Goal: Task Accomplishment & Management: Complete application form

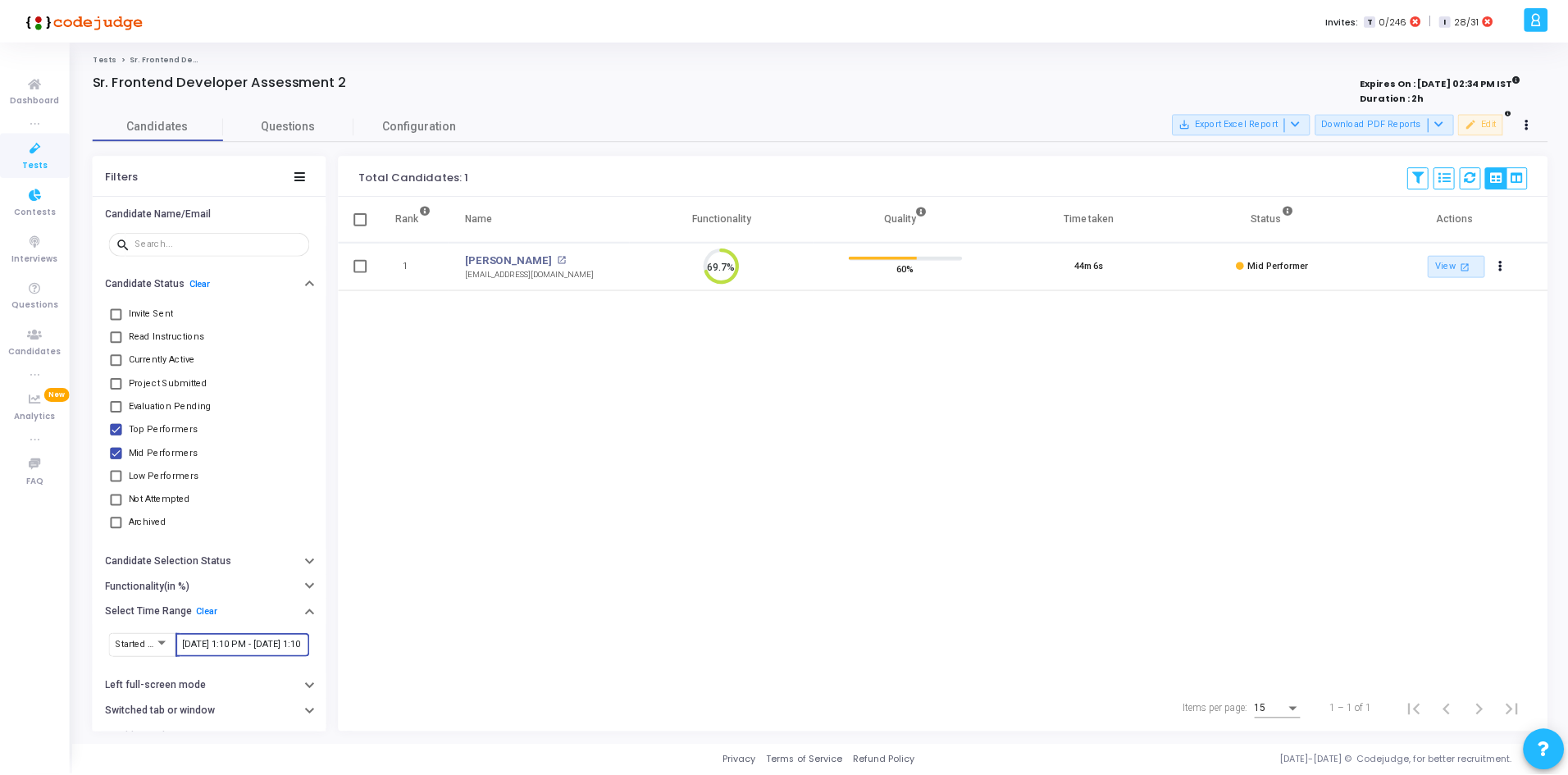
scroll to position [35, 42]
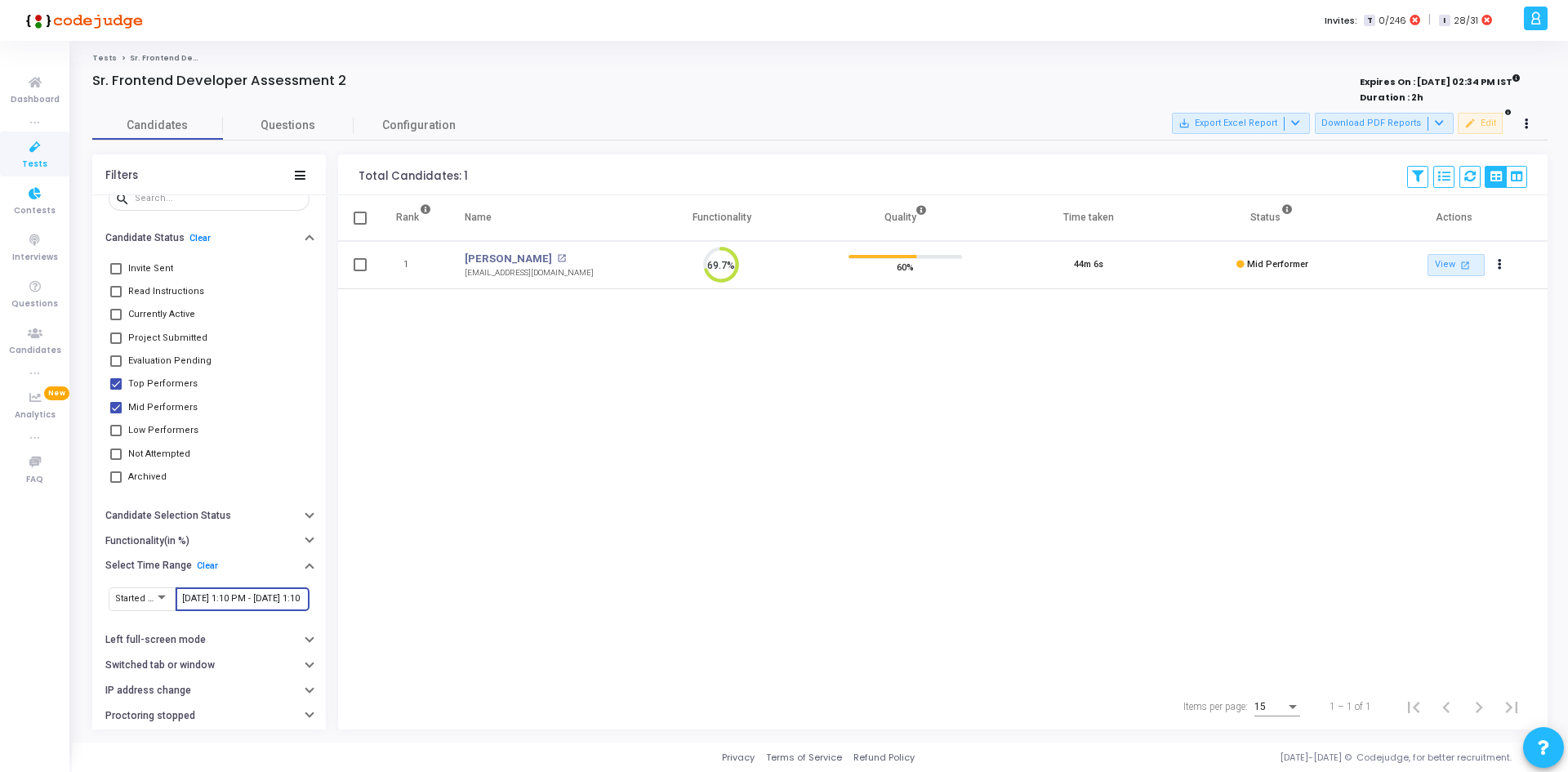
drag, startPoint x: 0, startPoint y: 0, endPoint x: 42, endPoint y: 141, distance: 147.1
click at [42, 141] on icon at bounding box center [36, 147] width 35 height 21
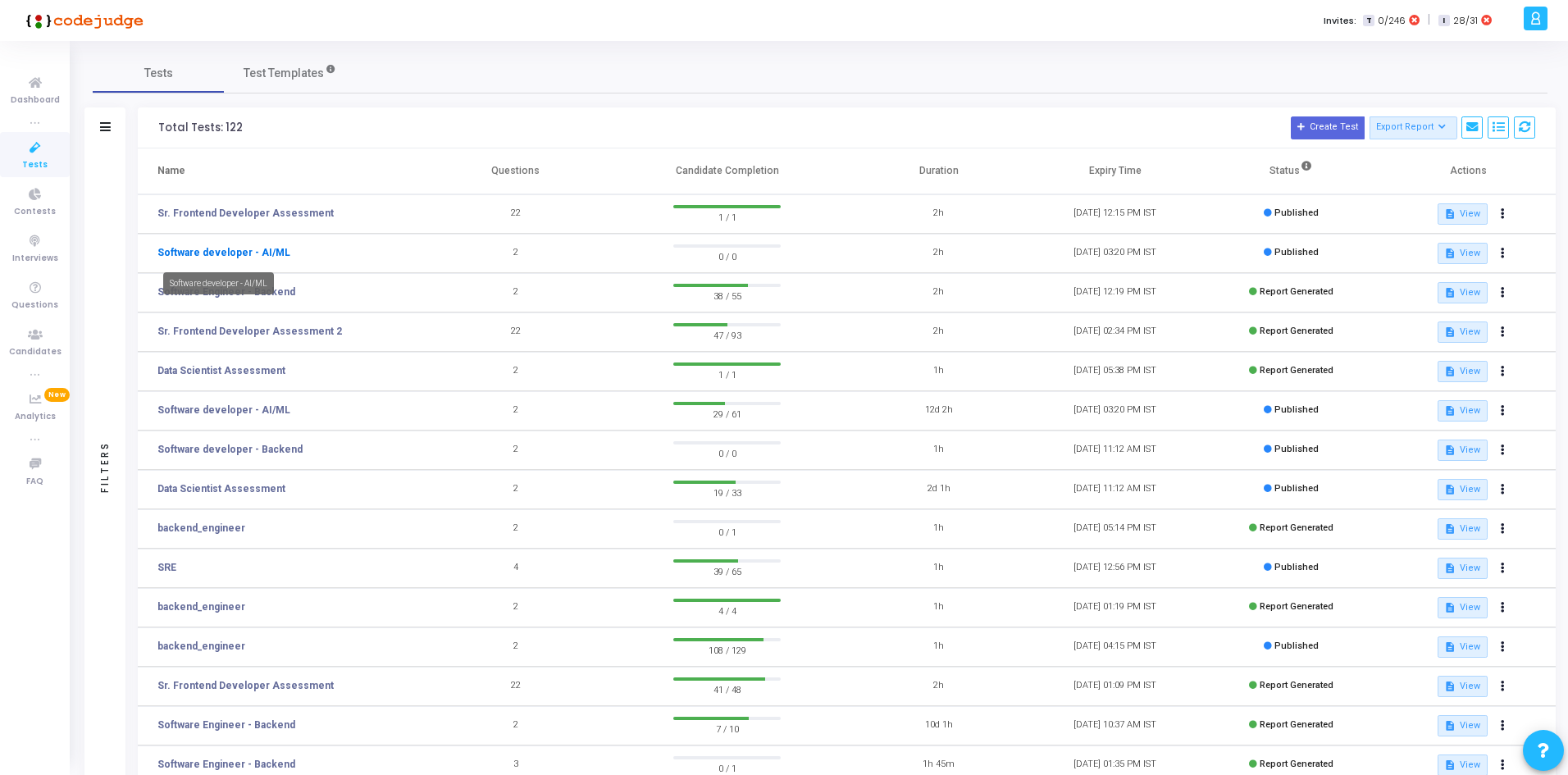
click at [232, 253] on link "Software developer - AI/ML" at bounding box center [224, 253] width 133 height 15
click at [264, 412] on link "Software developer - AI/ML" at bounding box center [224, 409] width 133 height 15
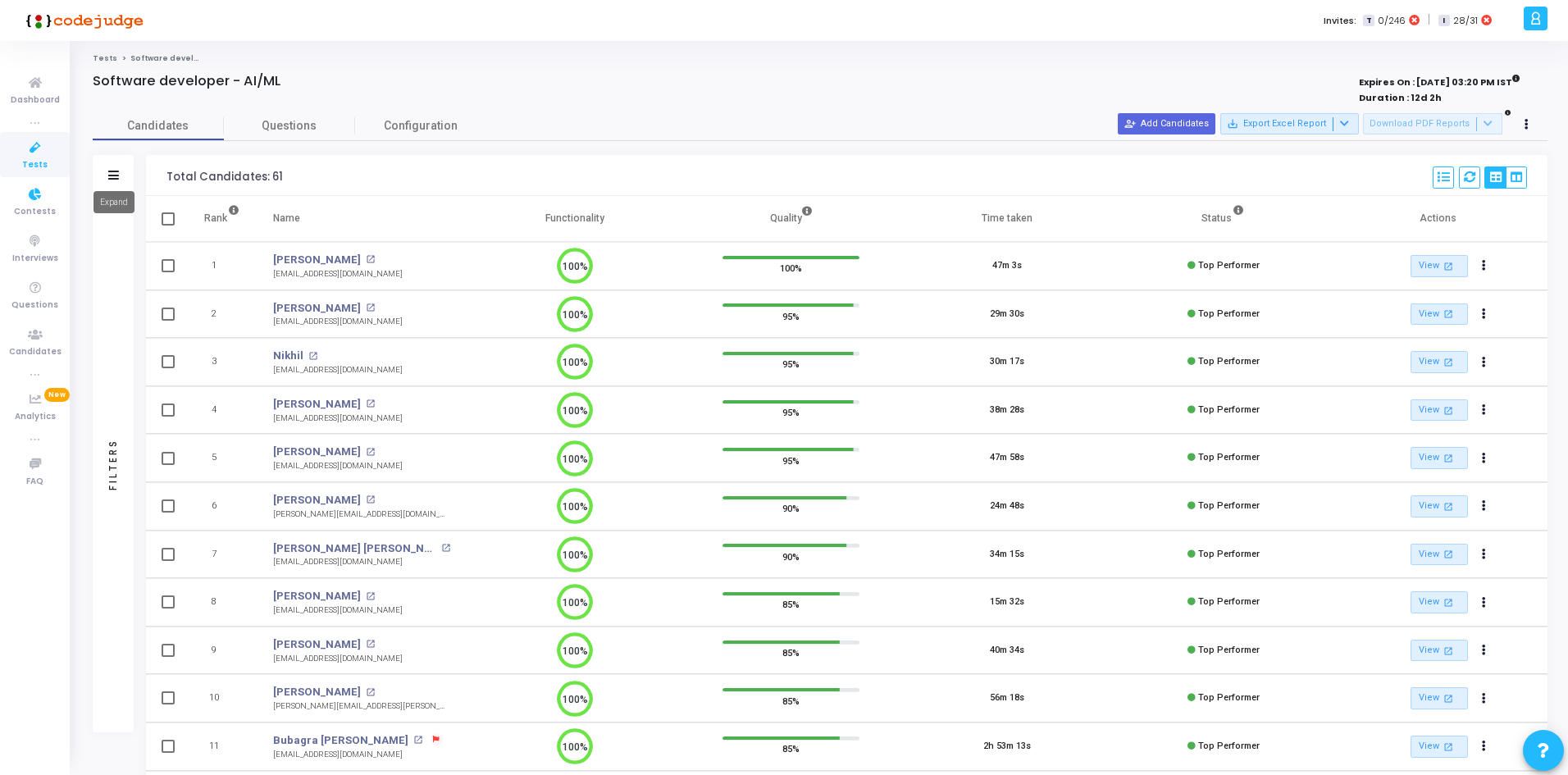
click at [108, 177] on icon at bounding box center [113, 175] width 10 height 9
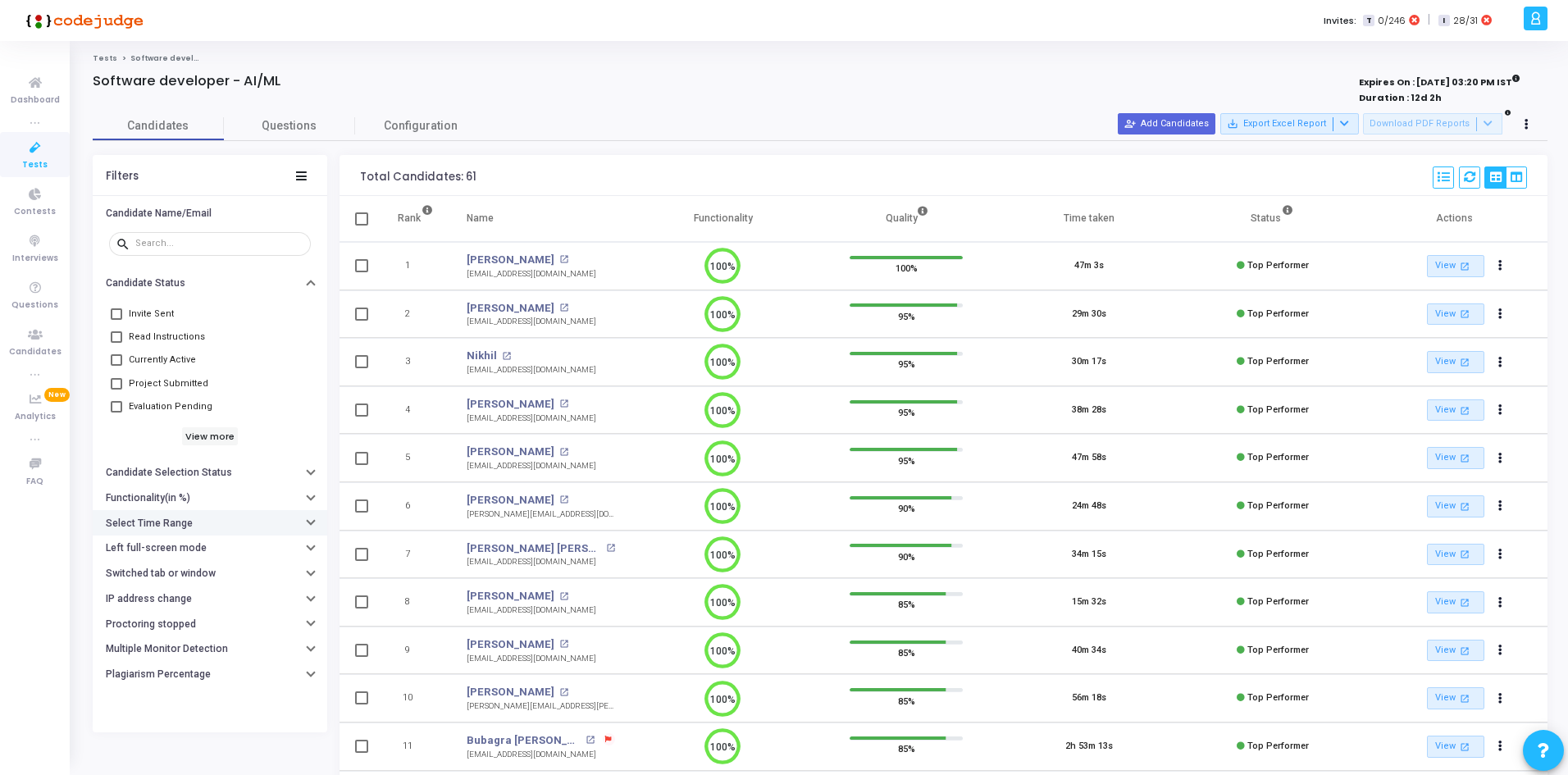
click at [195, 525] on button "Select Time Range" at bounding box center [209, 522] width 234 height 25
click at [225, 551] on input "text" at bounding box center [243, 556] width 121 height 10
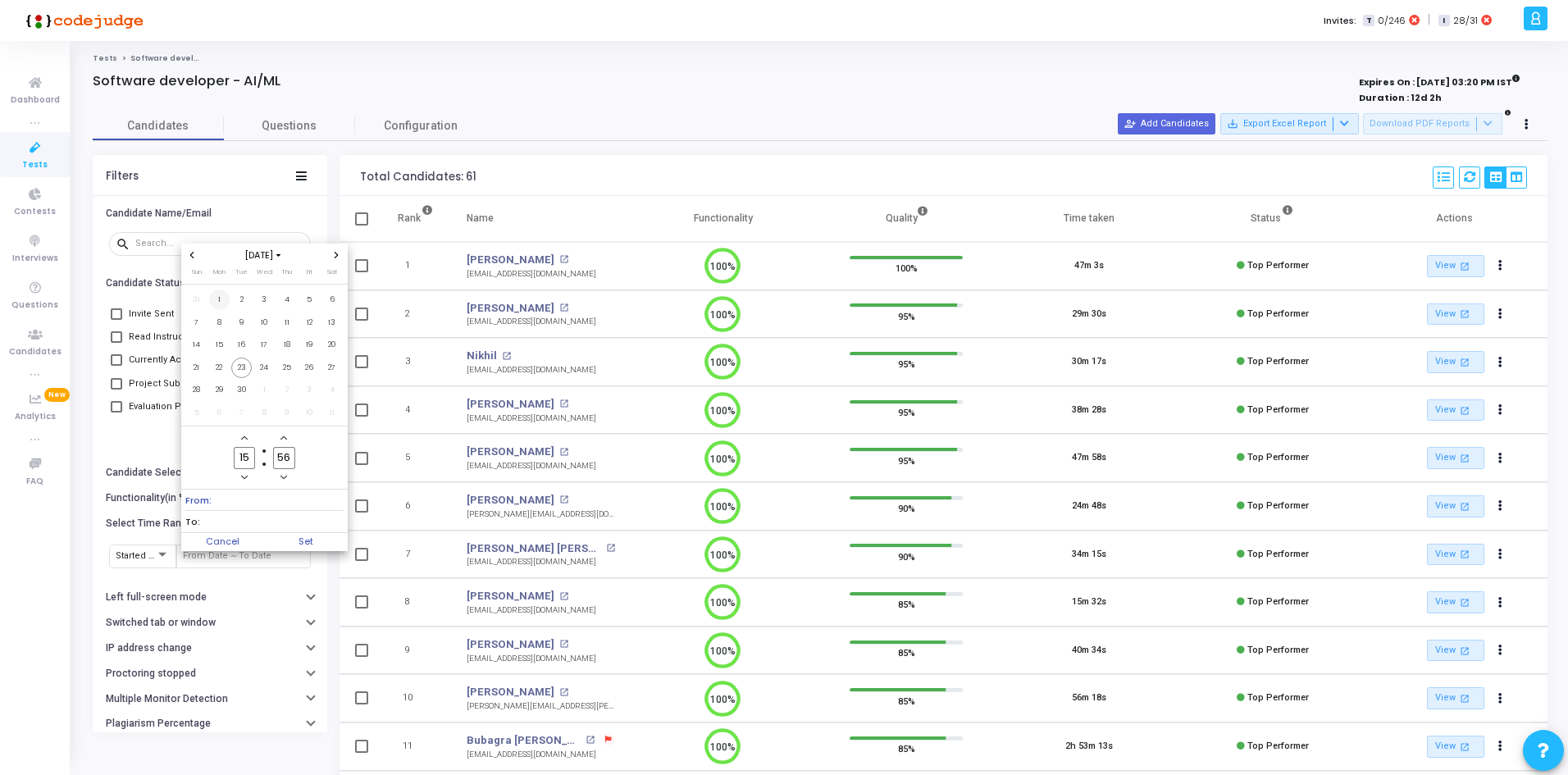
click at [220, 303] on span "1" at bounding box center [219, 300] width 21 height 21
click at [244, 370] on span "23" at bounding box center [242, 368] width 21 height 21
click at [241, 364] on span "23" at bounding box center [242, 368] width 21 height 21
click at [214, 305] on span "1" at bounding box center [219, 300] width 21 height 21
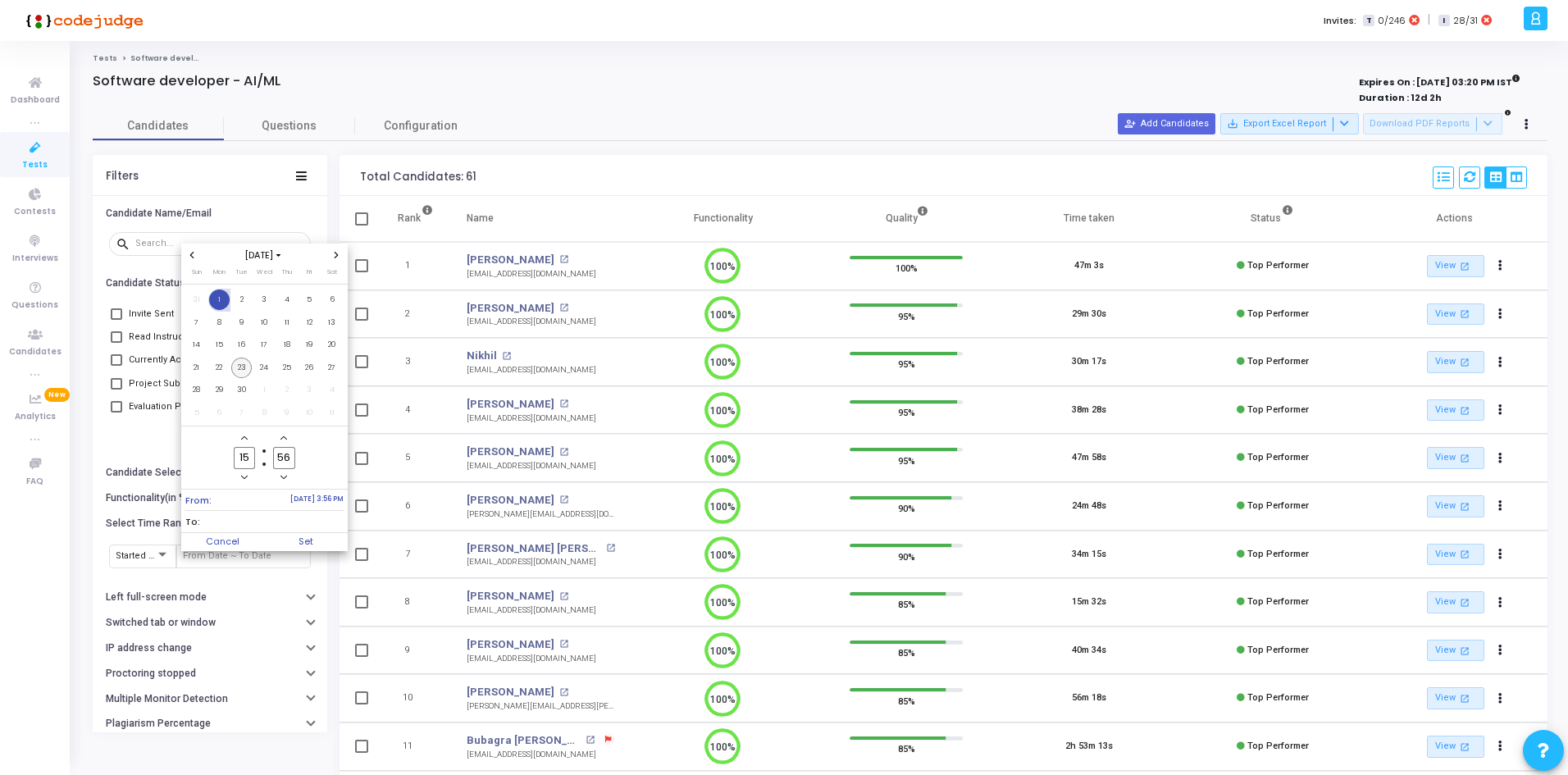
click at [242, 368] on span "23" at bounding box center [242, 368] width 21 height 21
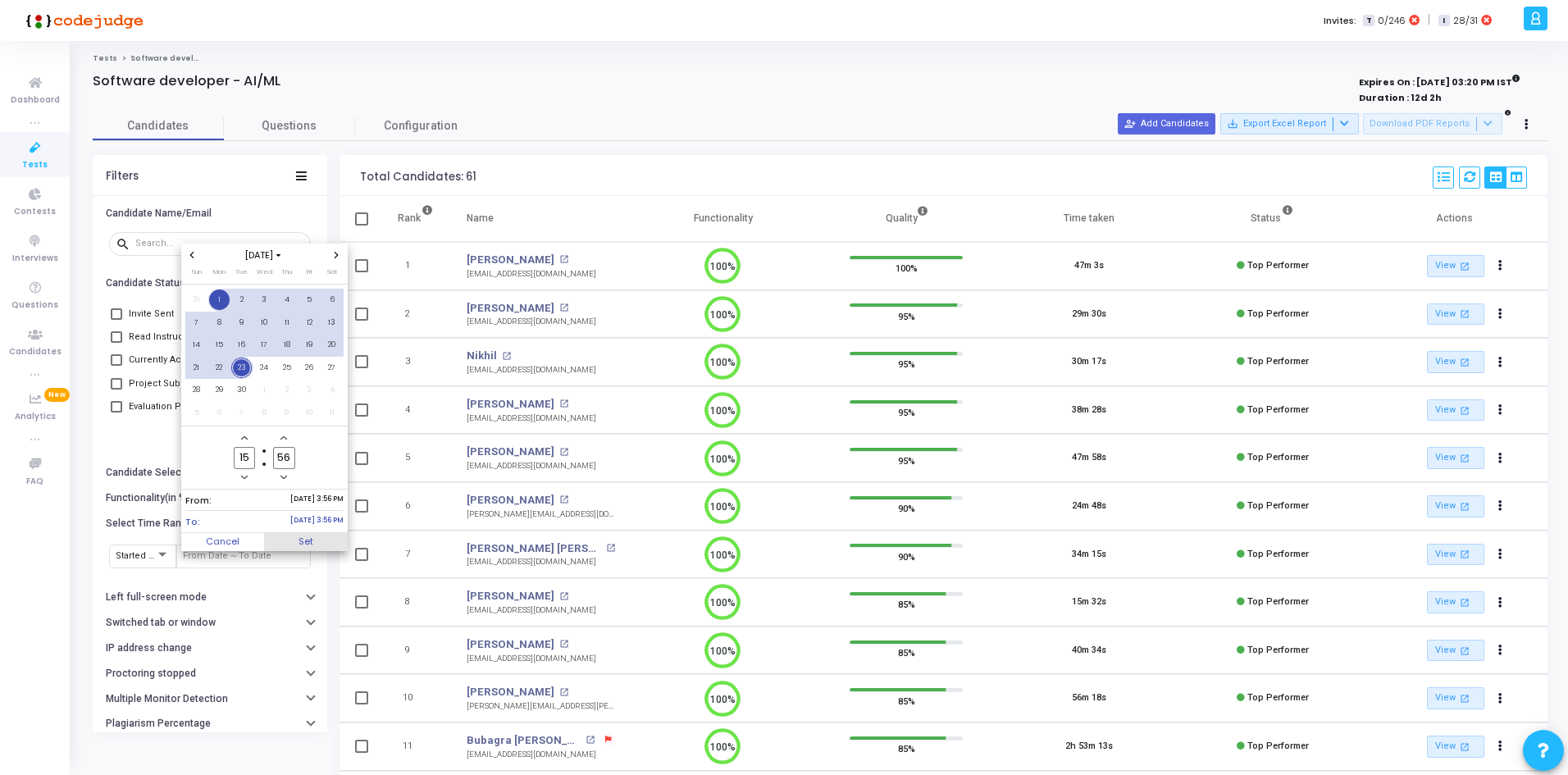
click at [299, 537] on span "Set" at bounding box center [306, 542] width 84 height 18
type input "[DATE] 3:56 PM - [DATE] 3:56 PM"
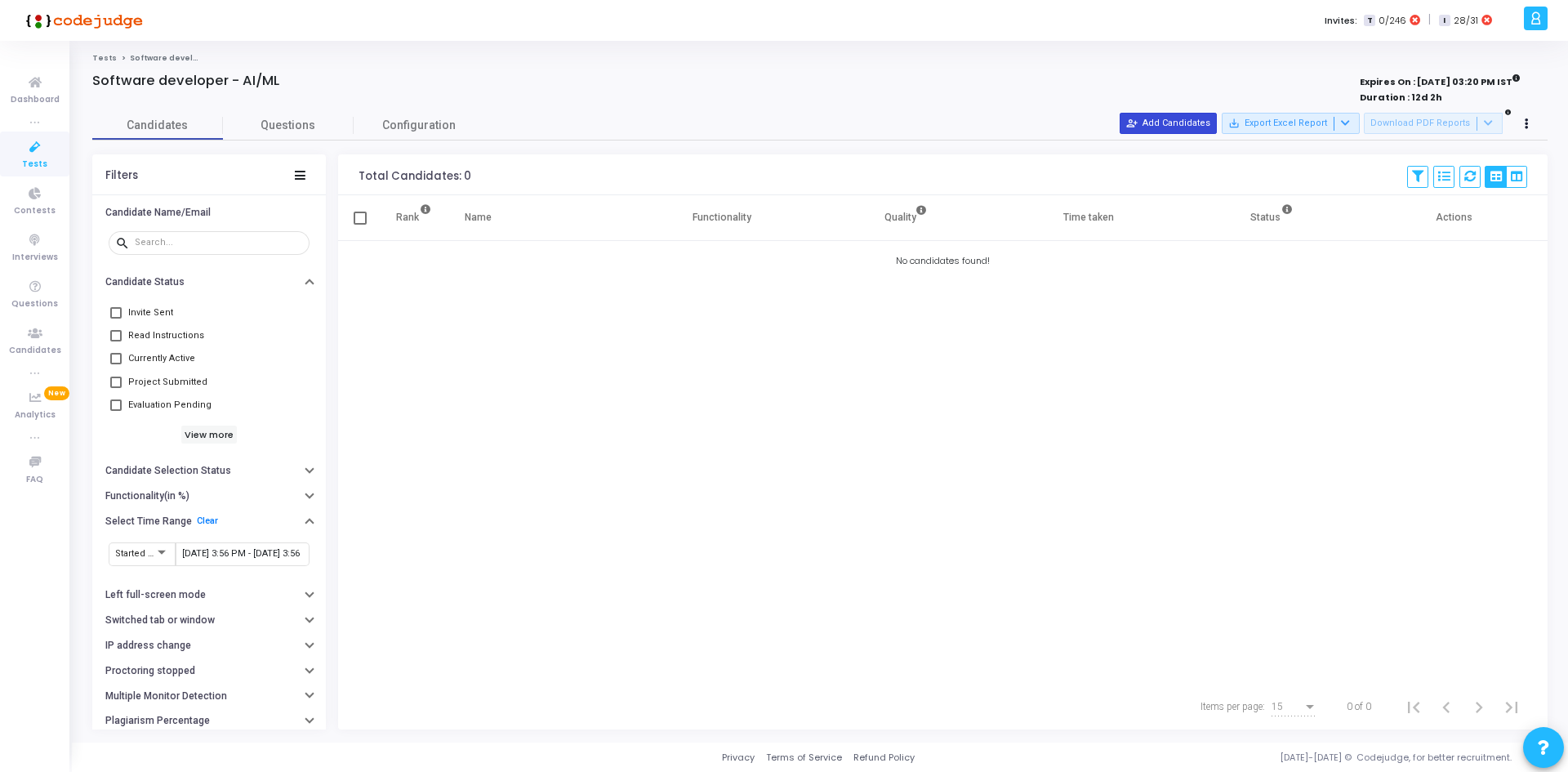
drag, startPoint x: 1174, startPoint y: 108, endPoint x: 1176, endPoint y: 124, distance: 16.1
click at [1176, 124] on cj-published-test "Software developer - AI/ML Expires On : [DATE] 03:20 PM IST Duration : 12d 2h C…" at bounding box center [820, 401] width 1455 height 657
click at [1176, 124] on button "person_add_alt Add Candidates" at bounding box center [1168, 123] width 97 height 21
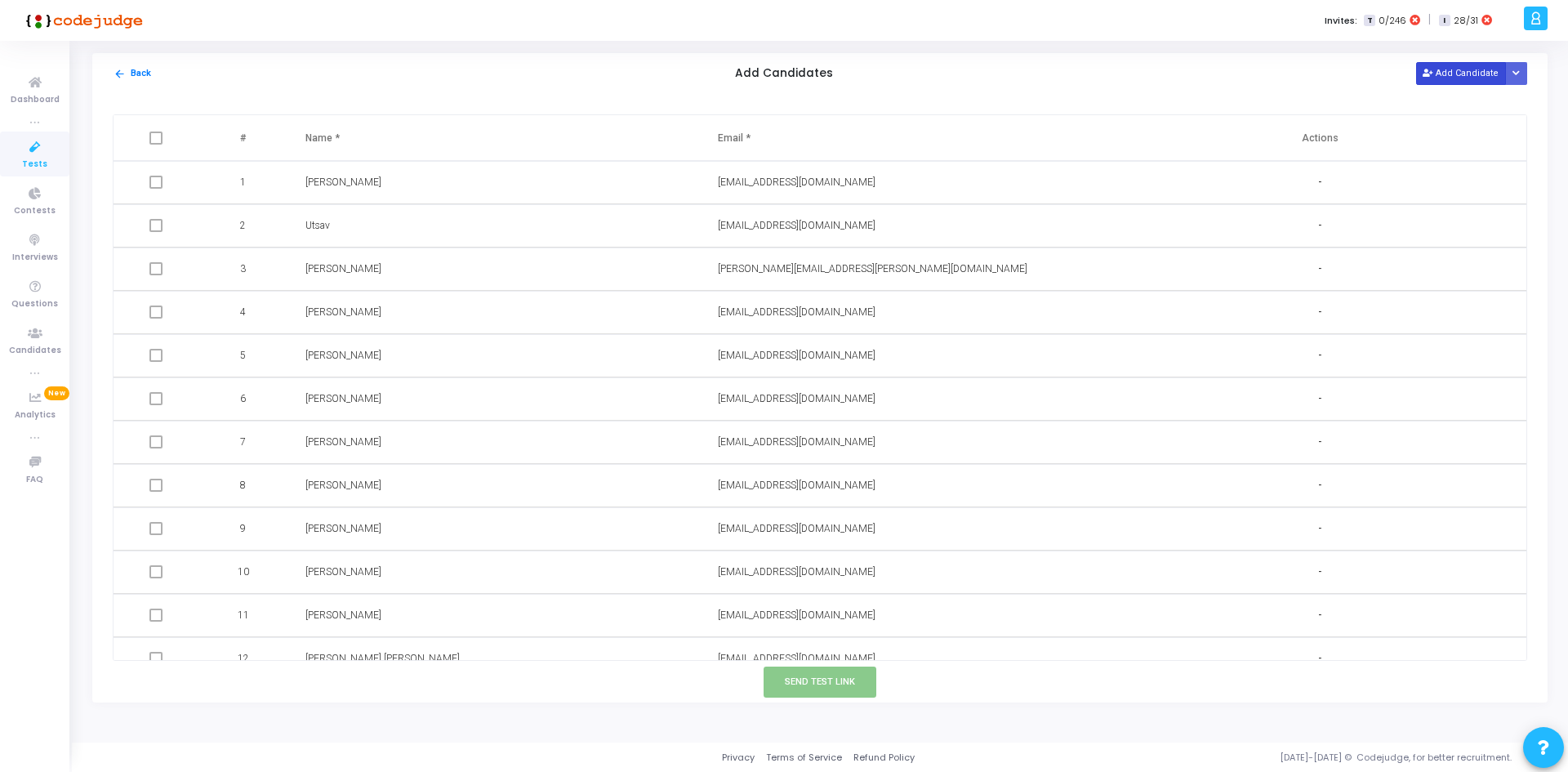
click at [1466, 75] on button "Add Candidate" at bounding box center [1461, 73] width 90 height 22
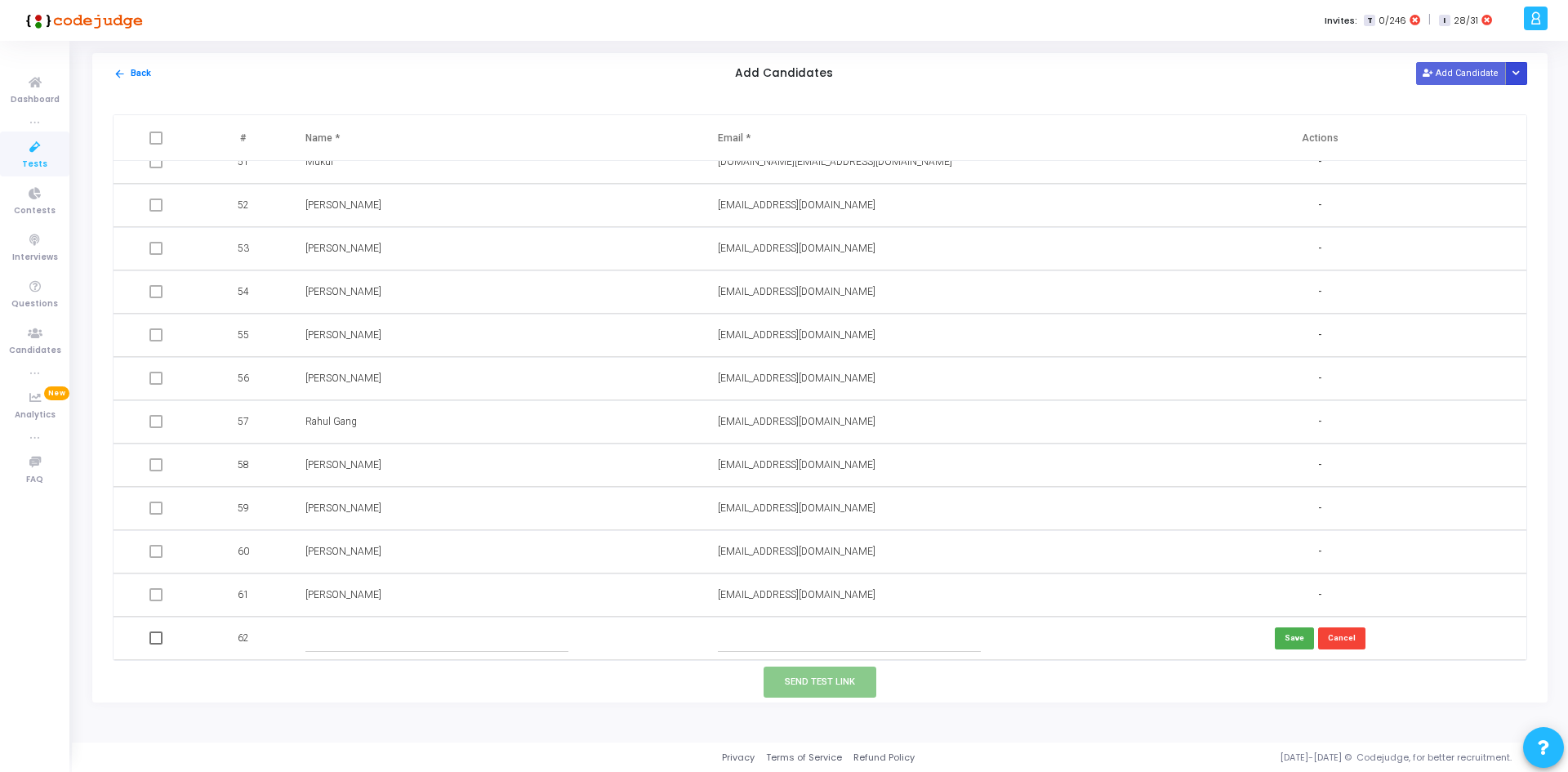
click at [1521, 79] on button "Button group with nested dropdown" at bounding box center [1517, 73] width 23 height 22
click at [1468, 113] on button "Upload Candidate List" at bounding box center [1458, 104] width 125 height 22
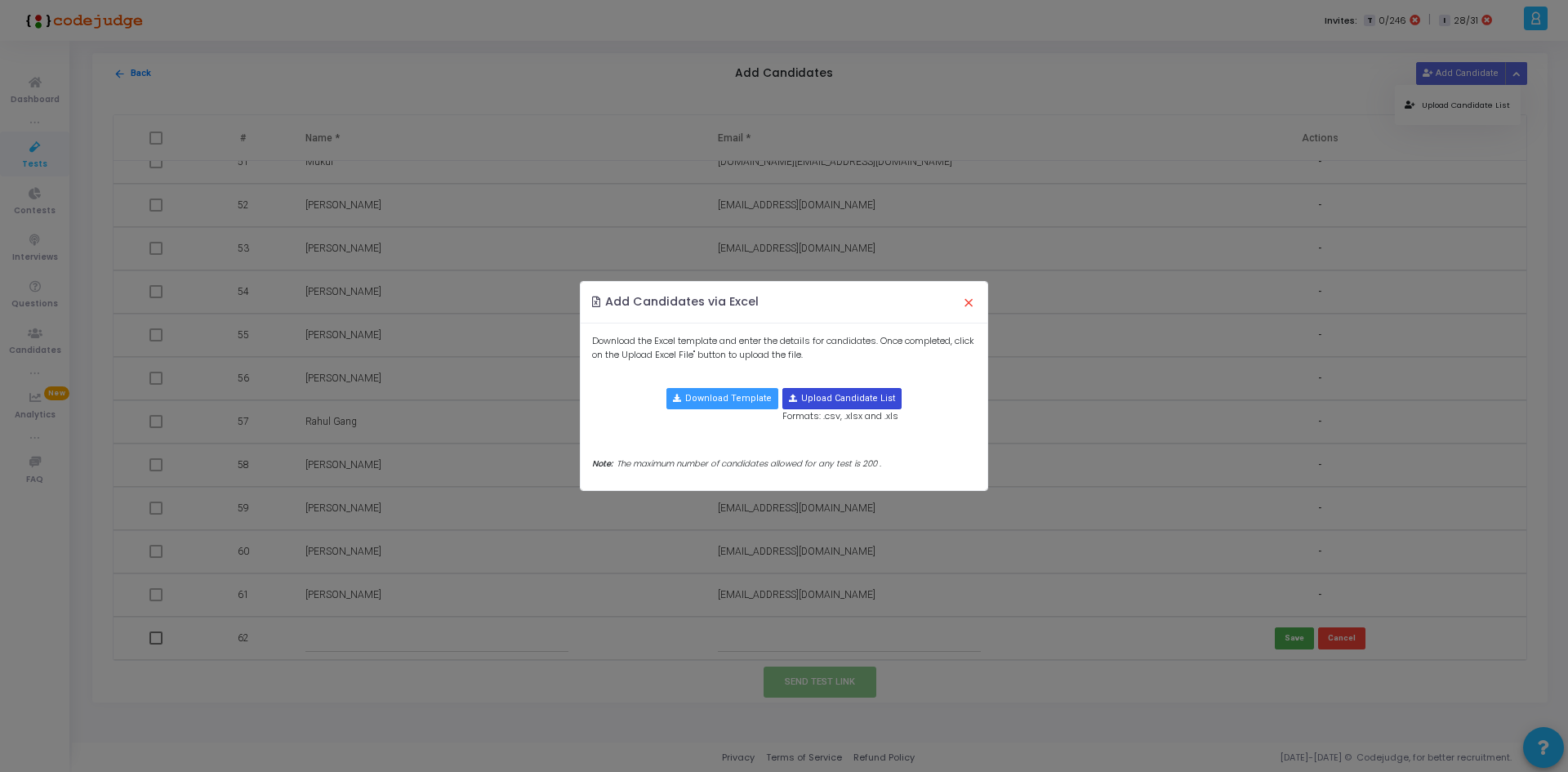
click at [855, 405] on input "file" at bounding box center [842, 398] width 118 height 20
type input "C:\fakepath\candidate-template.csv"
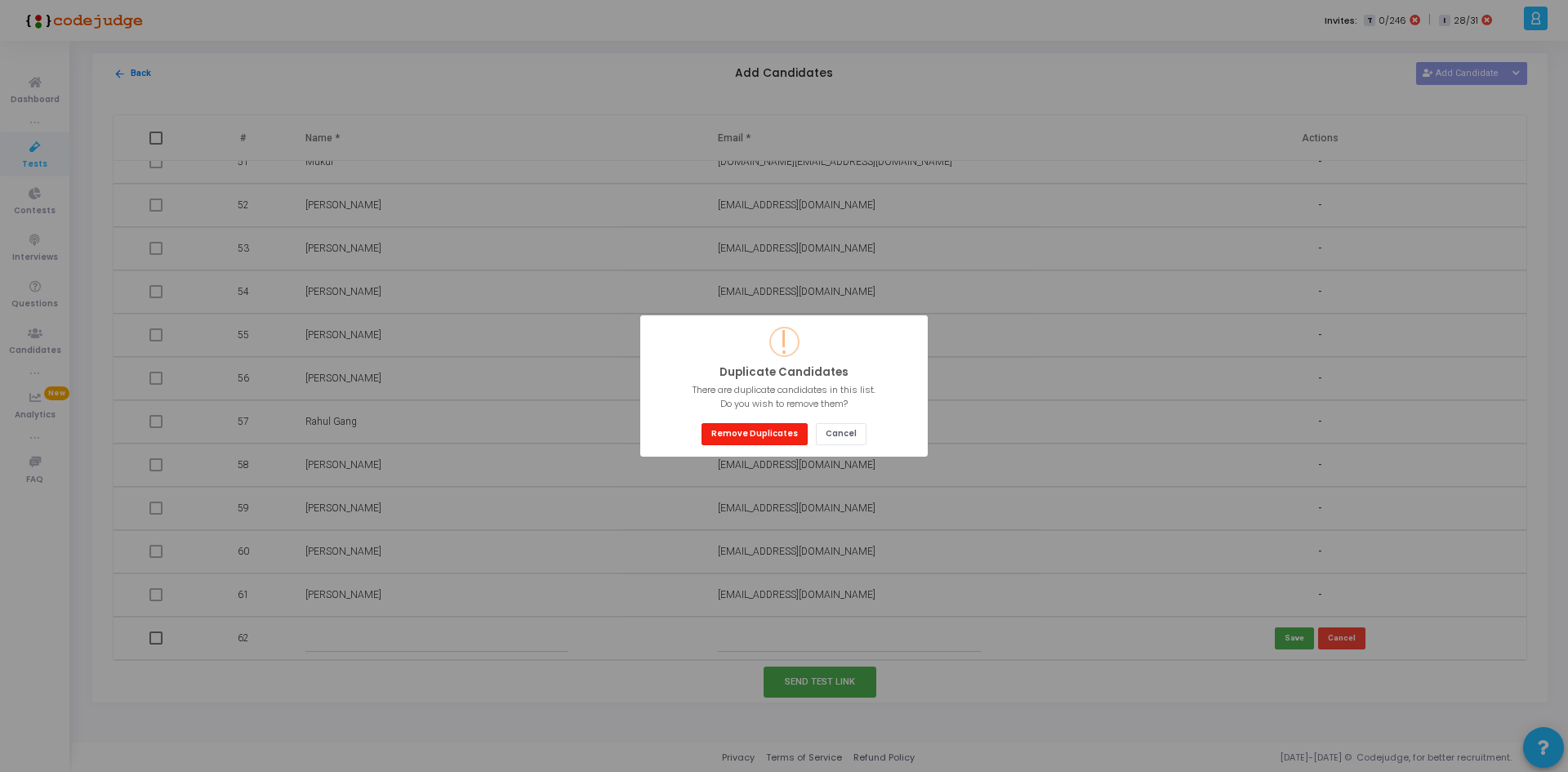
click at [739, 430] on button "Remove Duplicates" at bounding box center [755, 434] width 106 height 22
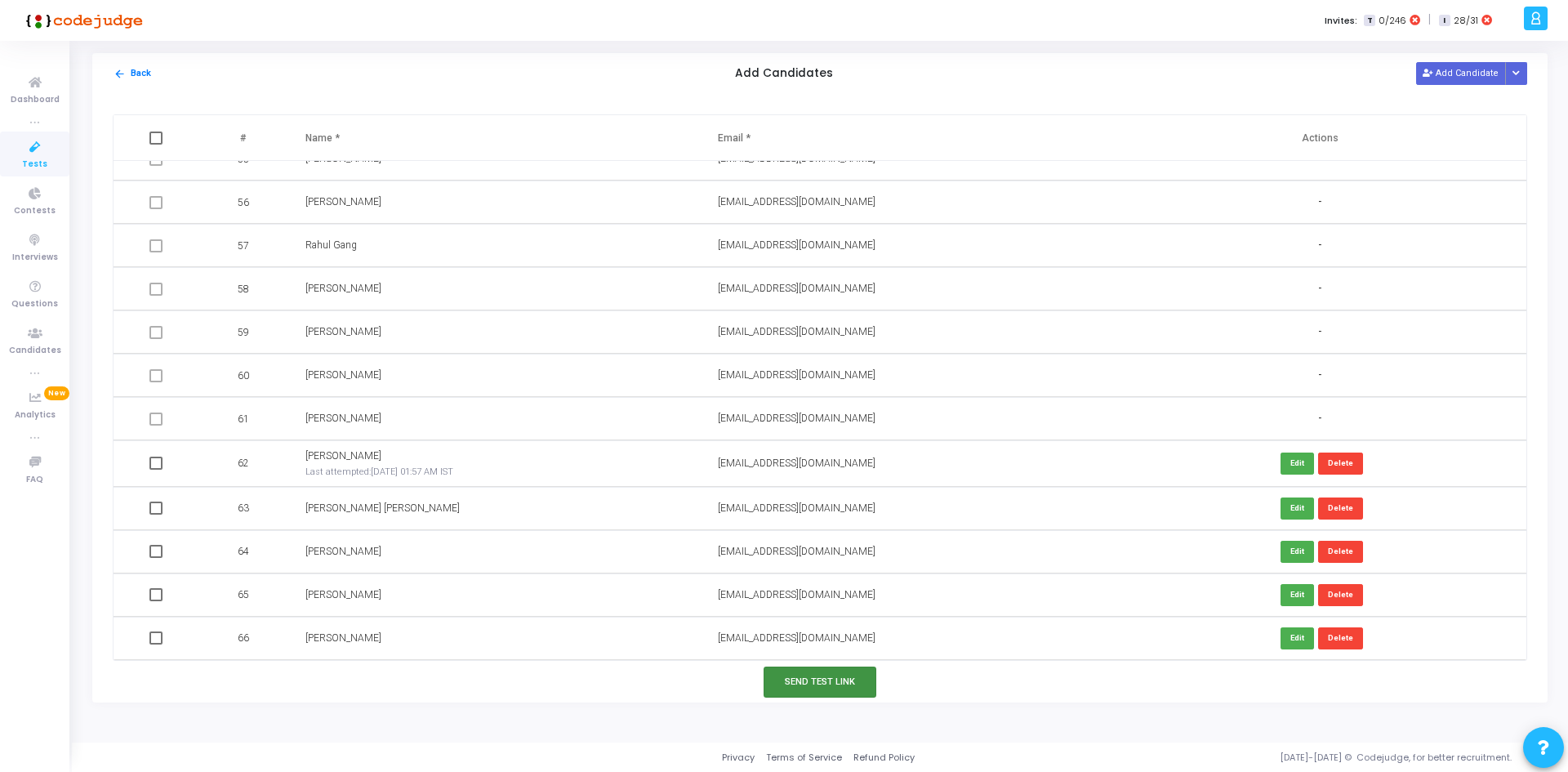
click at [822, 682] on button "Send Test Link" at bounding box center [820, 681] width 113 height 30
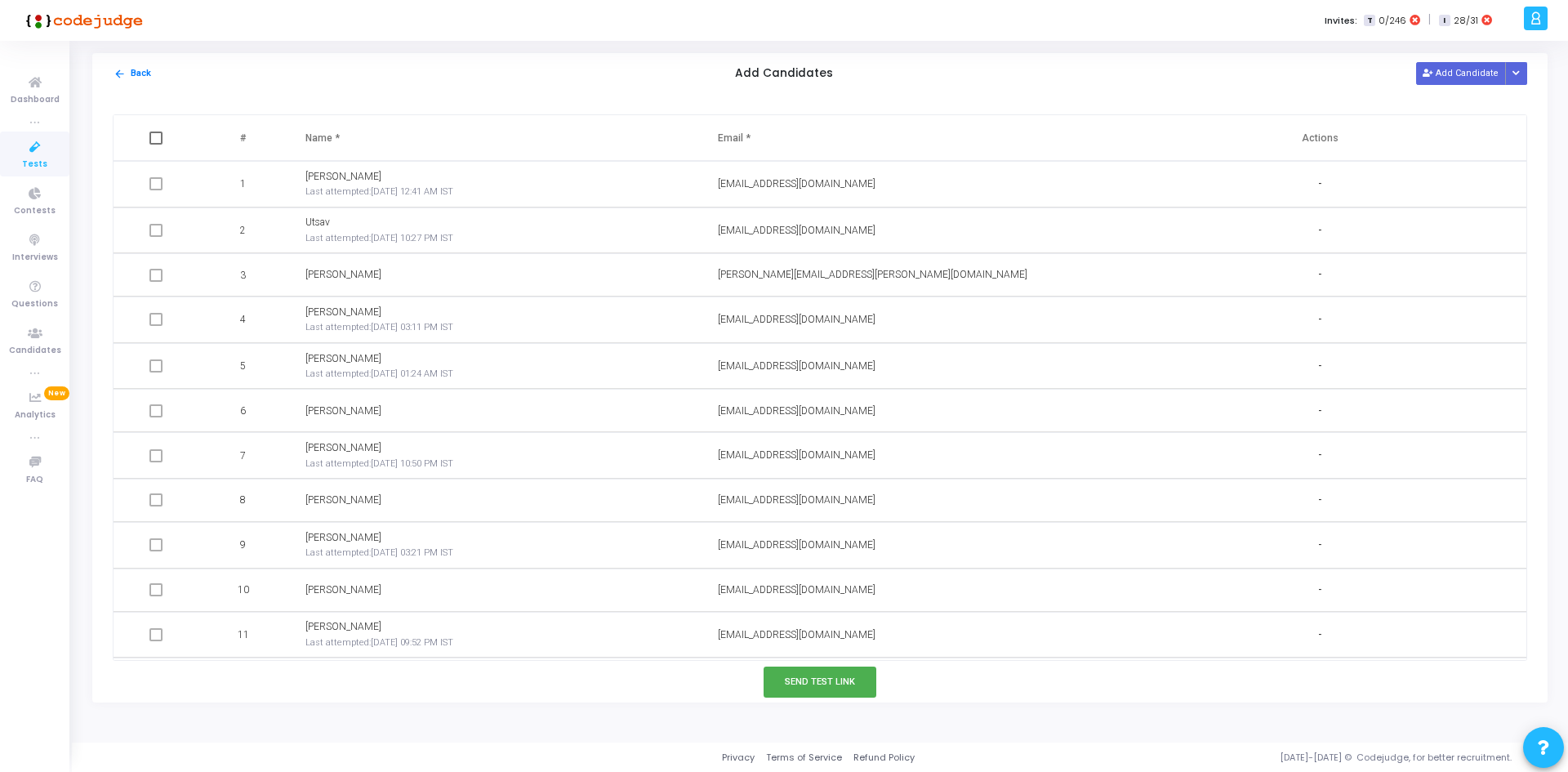
click at [930, 456] on div "[EMAIL_ADDRESS][DOMAIN_NAME]" at bounding box center [906, 455] width 376 height 16
